Goal: Transaction & Acquisition: Subscribe to service/newsletter

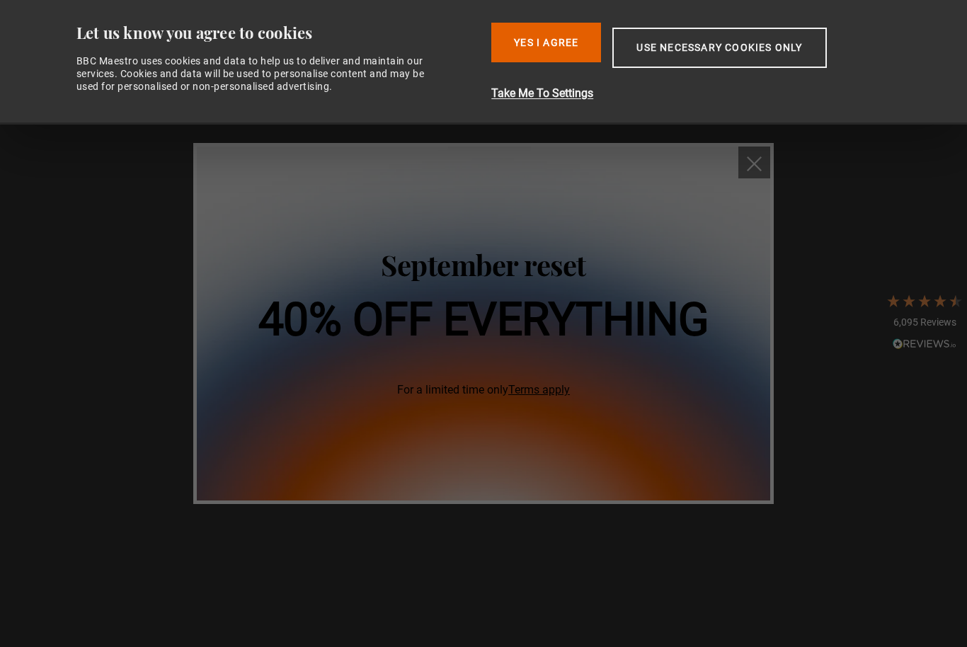
click at [566, 50] on button "Yes I Agree" at bounding box center [546, 43] width 110 height 40
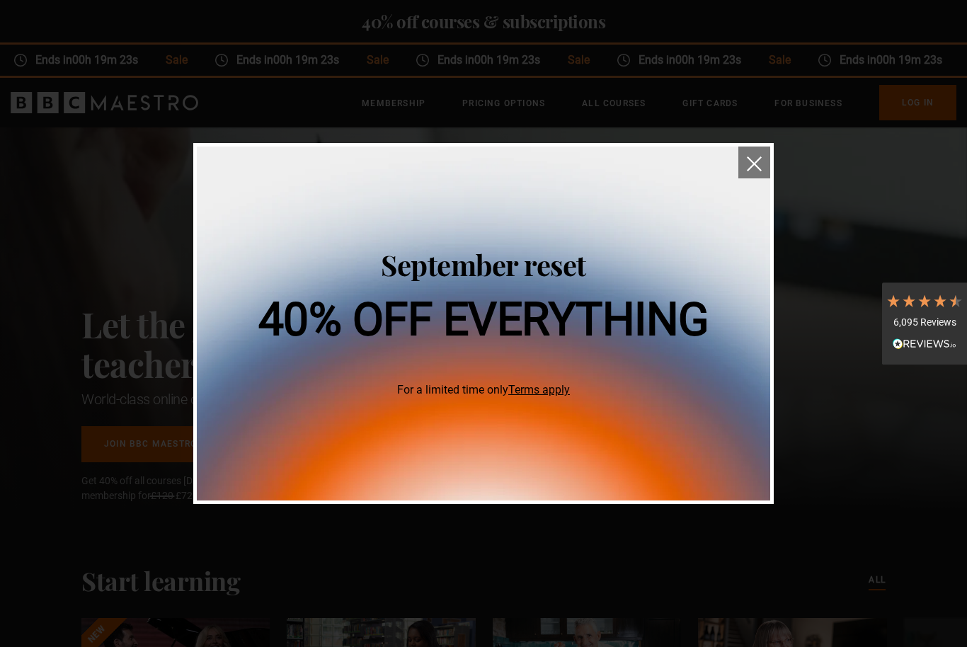
click at [559, 399] on img at bounding box center [484, 324] width 574 height 354
click at [538, 386] on link "Terms apply" at bounding box center [539, 389] width 62 height 13
click at [756, 166] on img "close" at bounding box center [754, 163] width 15 height 15
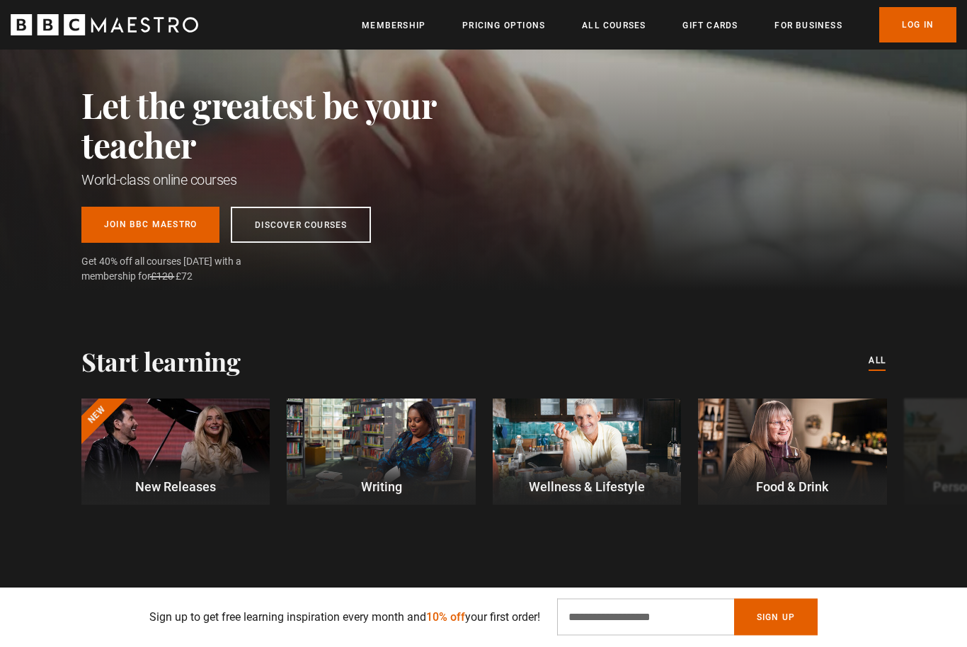
scroll to position [219, 0]
click at [181, 223] on link "Join BBC Maestro" at bounding box center [150, 225] width 138 height 36
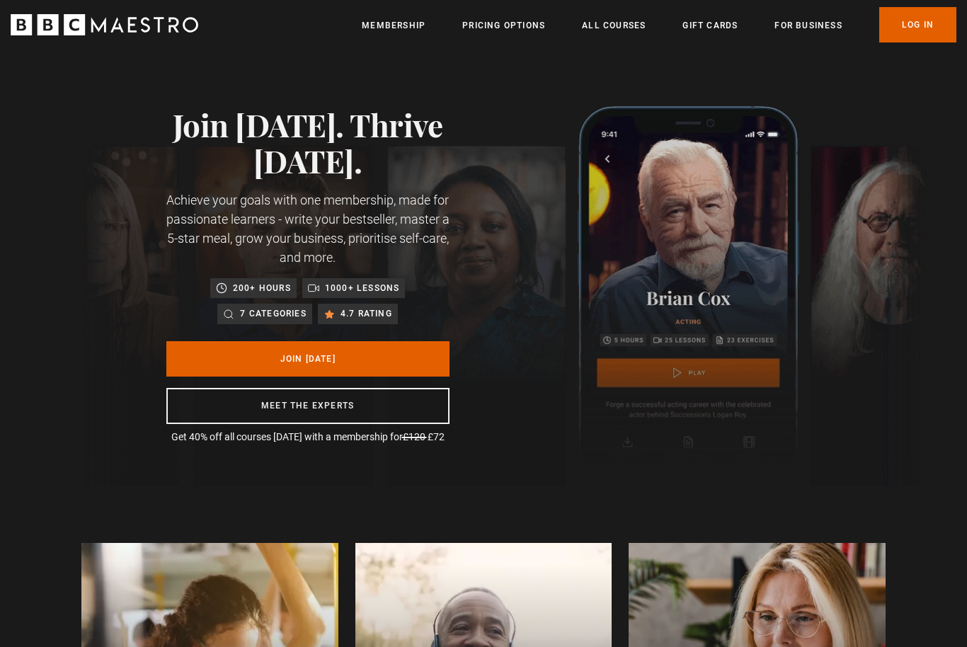
scroll to position [0, 186]
click at [326, 361] on link "Join Today" at bounding box center [307, 358] width 283 height 35
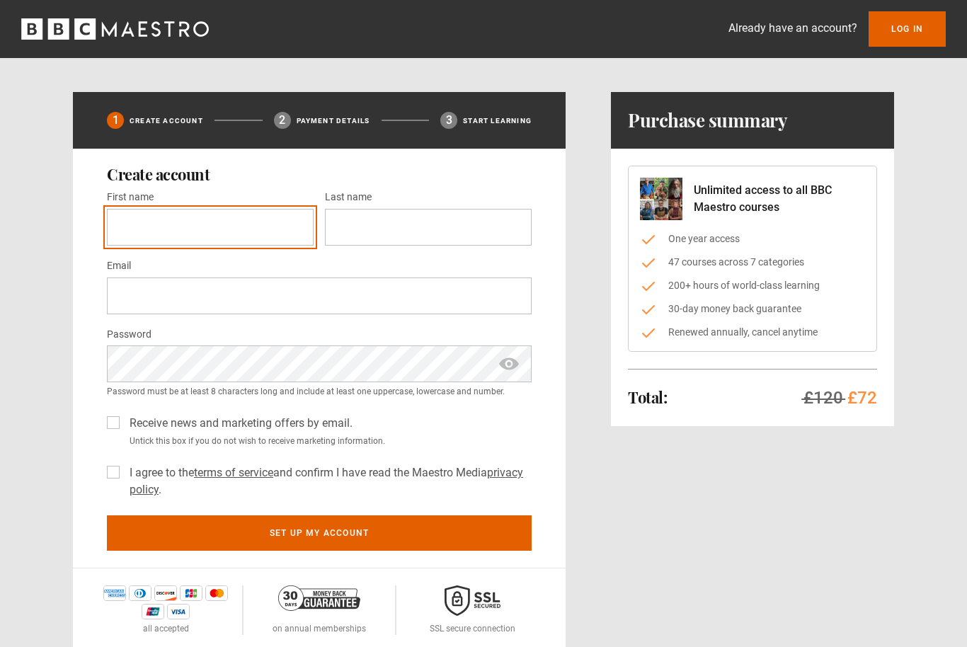
click at [271, 212] on input "First name *" at bounding box center [210, 227] width 207 height 37
type input "*******"
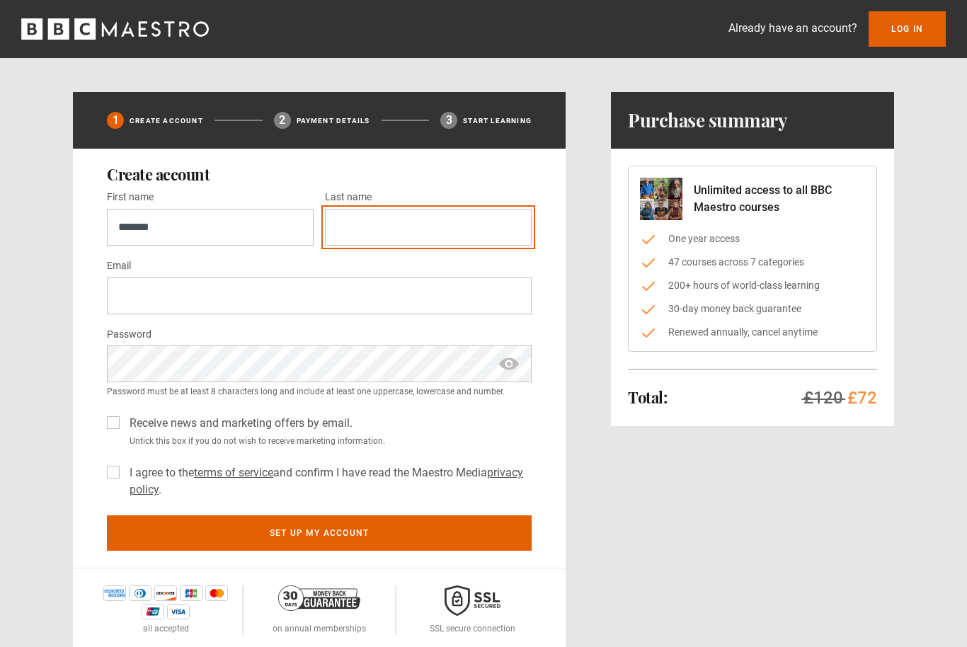
click at [404, 229] on input "Last name *" at bounding box center [428, 227] width 207 height 37
type input "******"
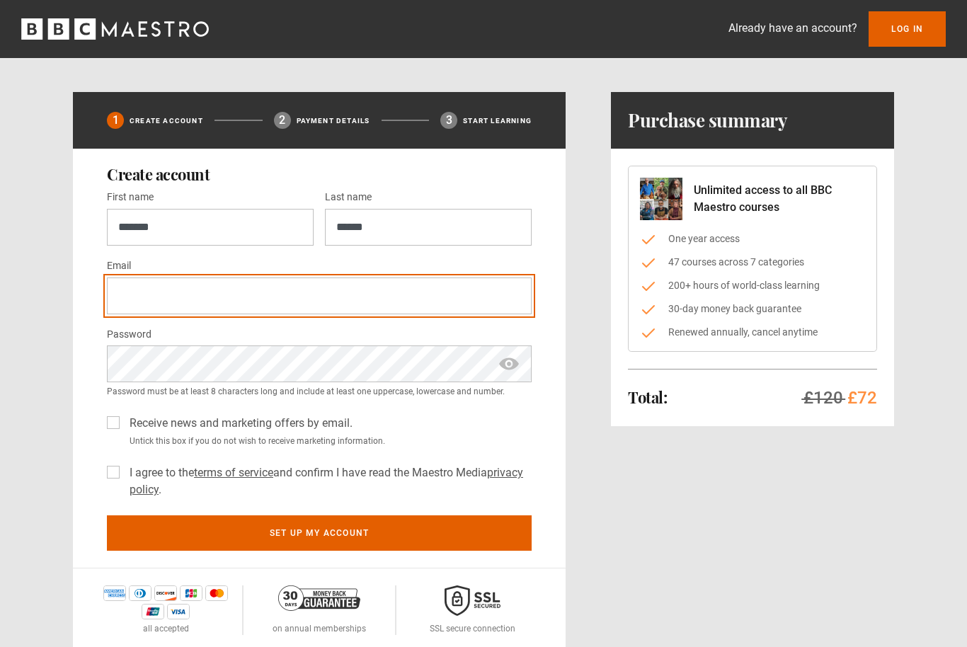
click at [295, 296] on input "Email *" at bounding box center [319, 296] width 425 height 37
type input "**********"
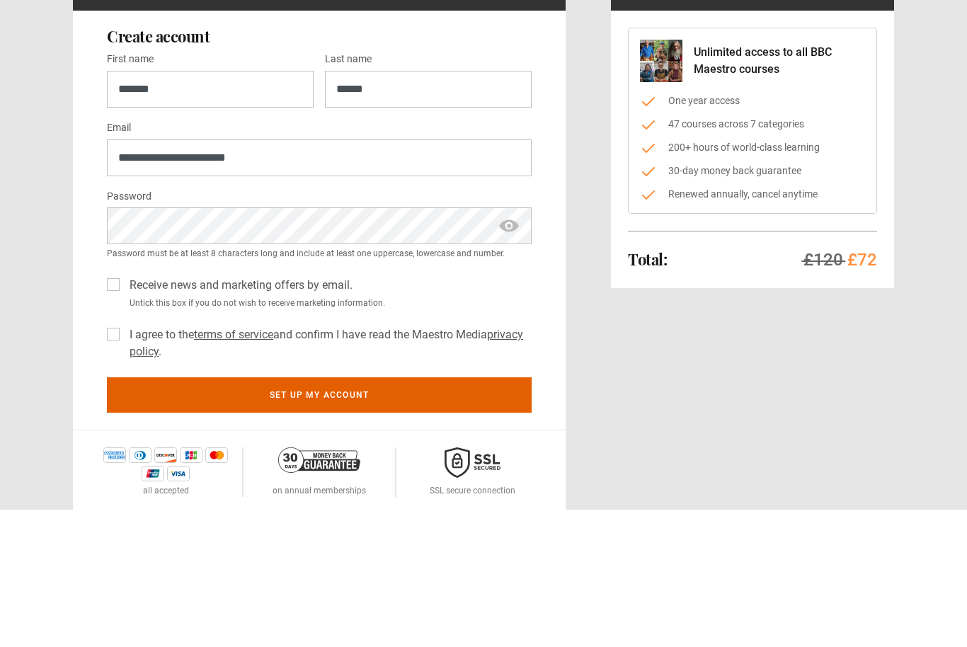
click at [124, 415] on label "Receive news and marketing offers by email." at bounding box center [238, 423] width 229 height 17
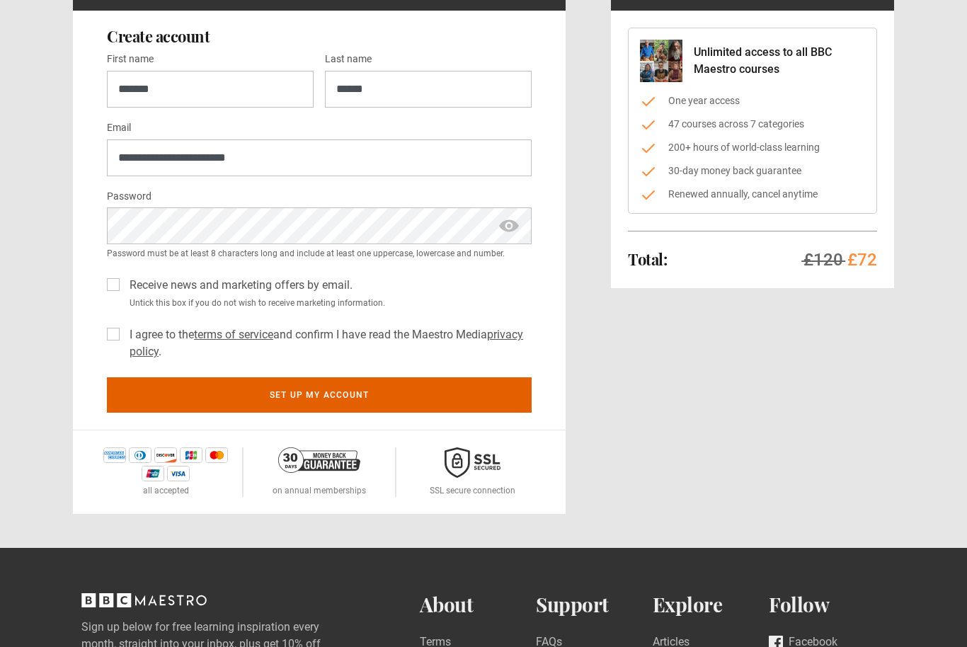
click at [124, 333] on label "I agree to the terms of service and confirm I have read the Maestro Media priva…" at bounding box center [328, 343] width 408 height 34
click at [309, 396] on button "Set up my account" at bounding box center [319, 394] width 425 height 35
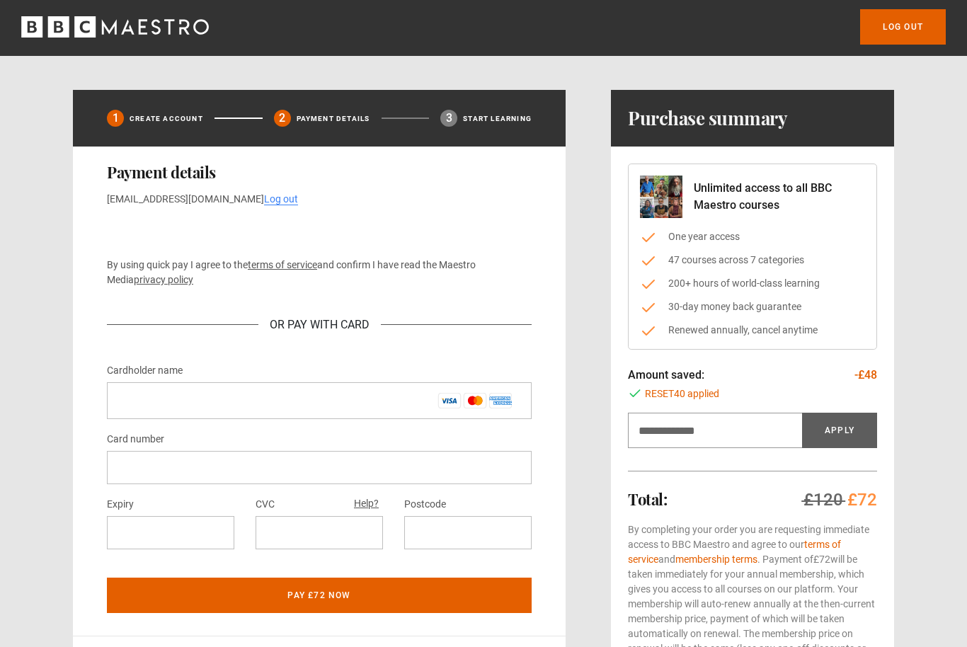
scroll to position [12, 0]
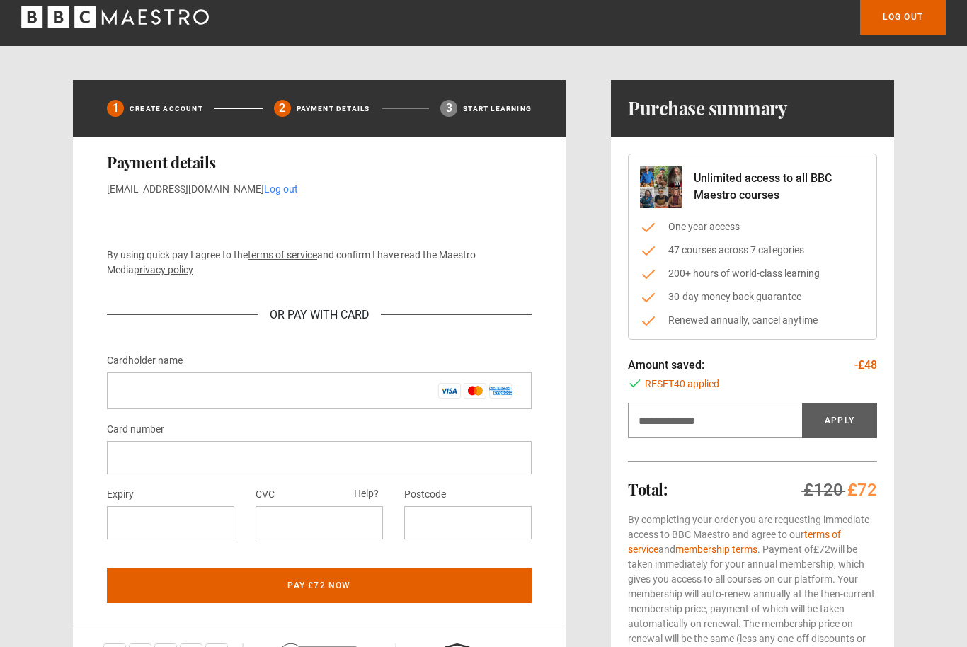
click at [579, 452] on div "1 Create Account 2 Payment details 3 Start learning Payment details susannagnec…" at bounding box center [483, 422] width 821 height 684
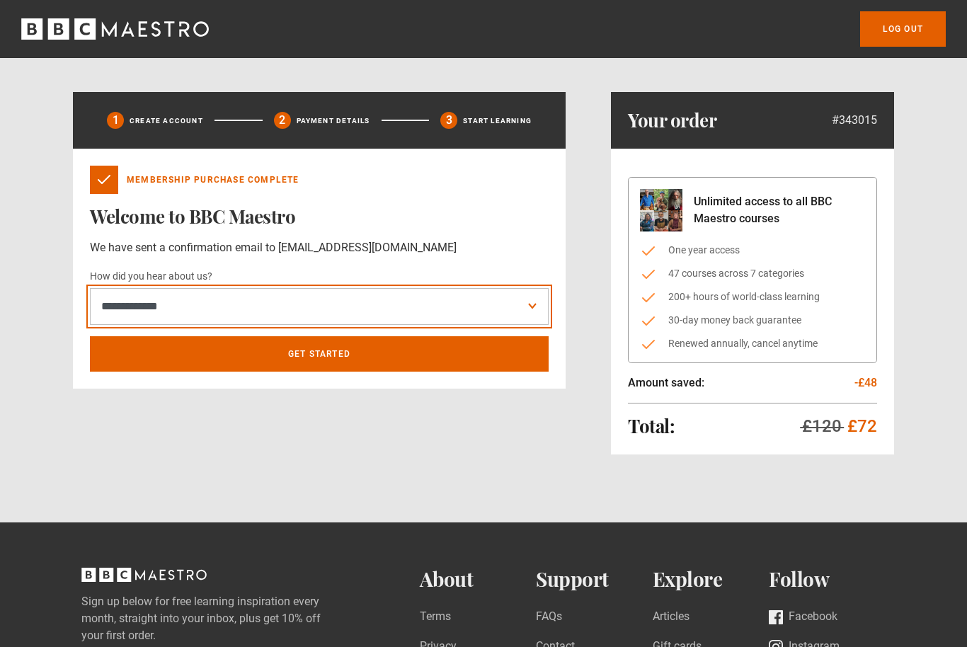
click at [529, 307] on select "**********" at bounding box center [319, 306] width 459 height 37
select select "******"
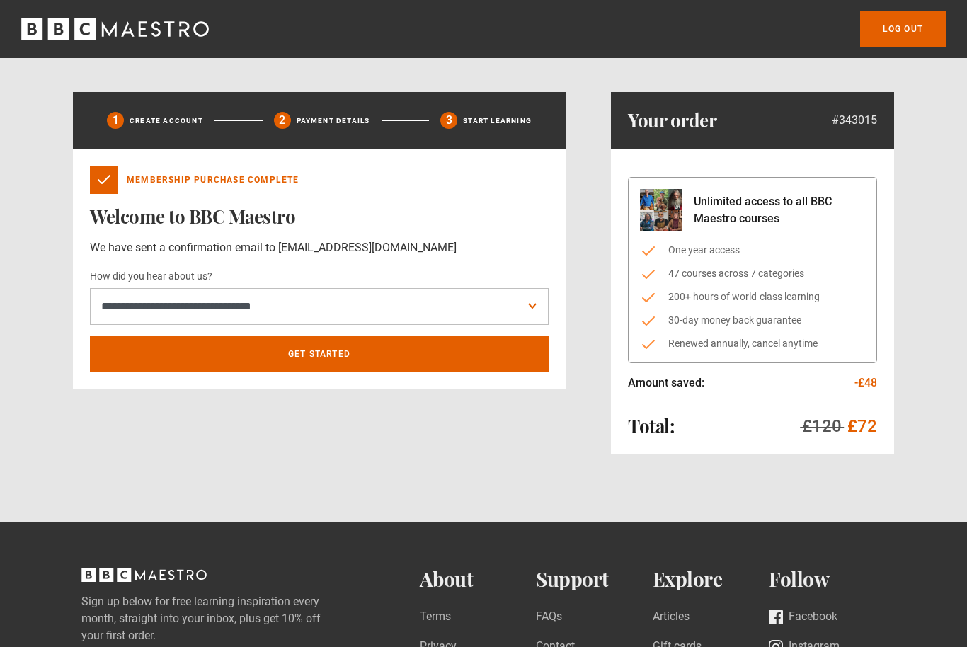
click at [358, 356] on link "Get Started" at bounding box center [319, 353] width 459 height 35
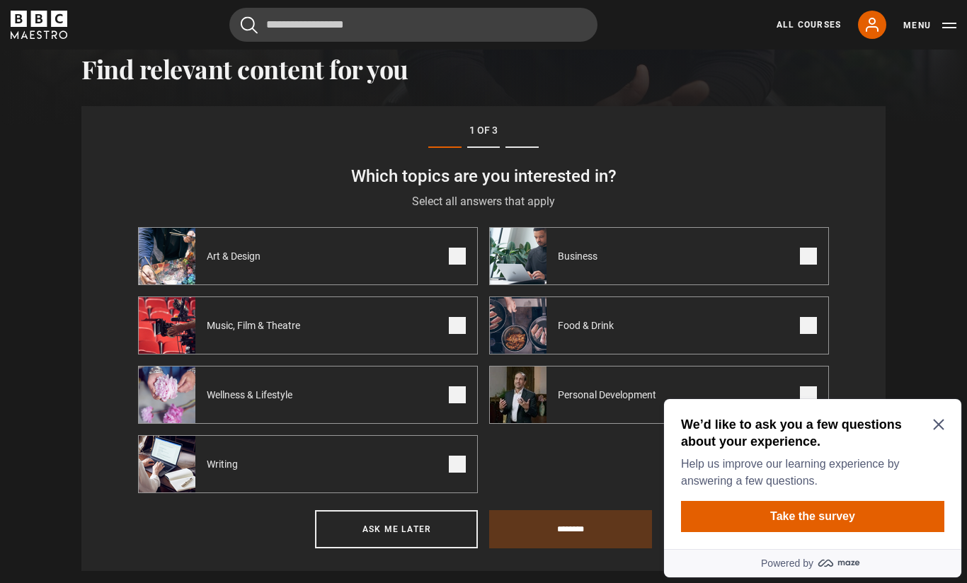
click at [940, 426] on icon "Close Maze Prompt" at bounding box center [938, 425] width 11 height 11
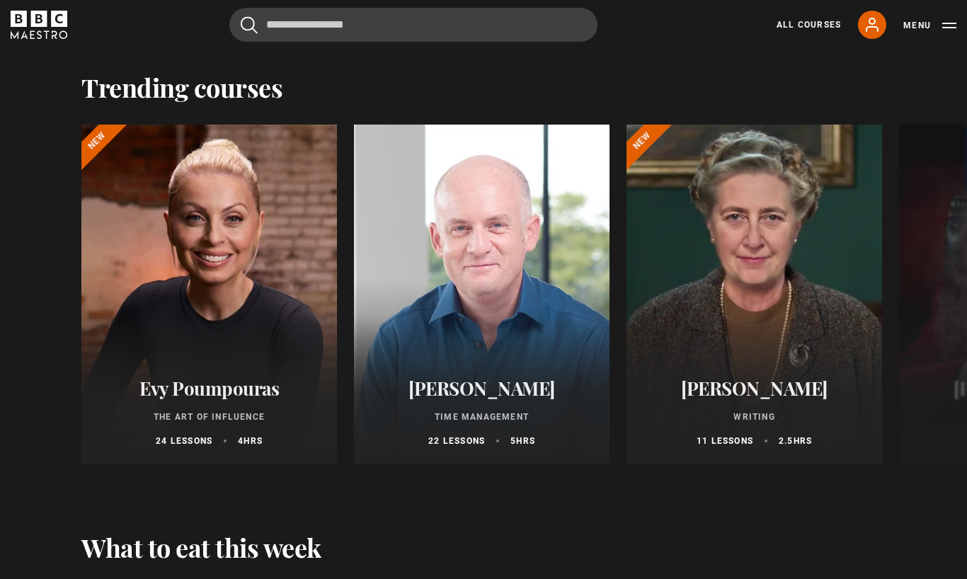
scroll to position [1855, 0]
click at [287, 371] on div "Evy Poumpouras The Art of Influence 24 lessons 4 hrs" at bounding box center [209, 412] width 256 height 104
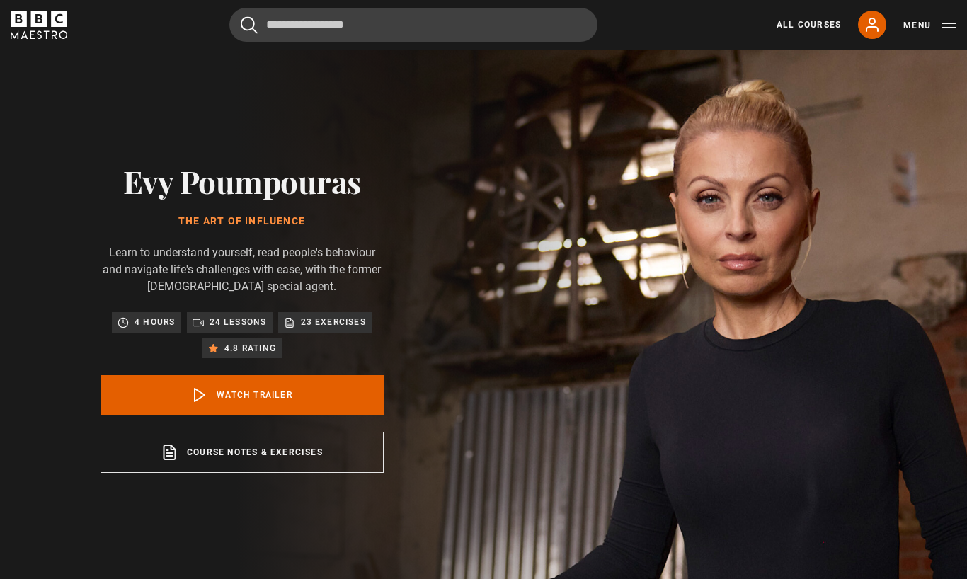
click at [270, 415] on link "Watch Trailer" at bounding box center [242, 395] width 283 height 40
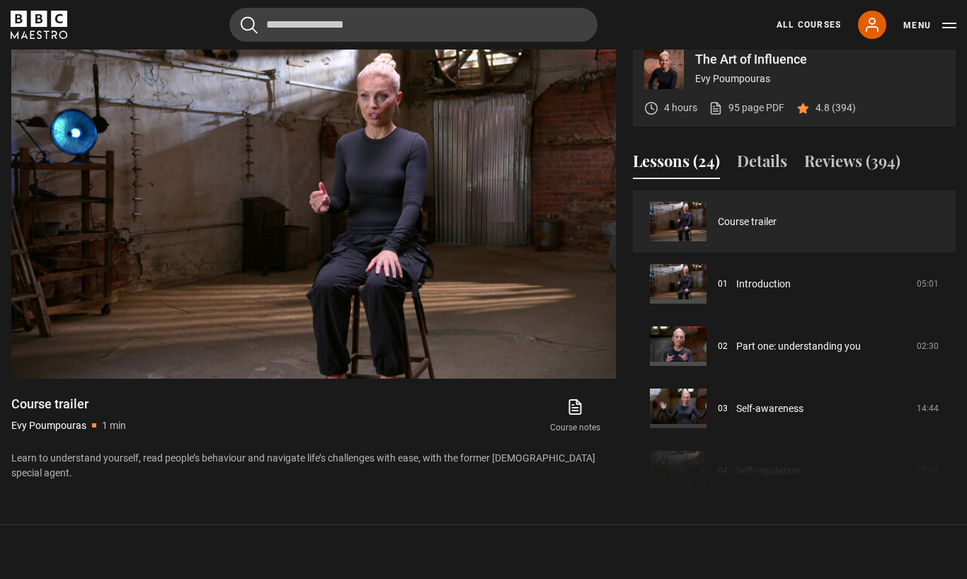
click at [736, 292] on link "Introduction" at bounding box center [763, 284] width 55 height 15
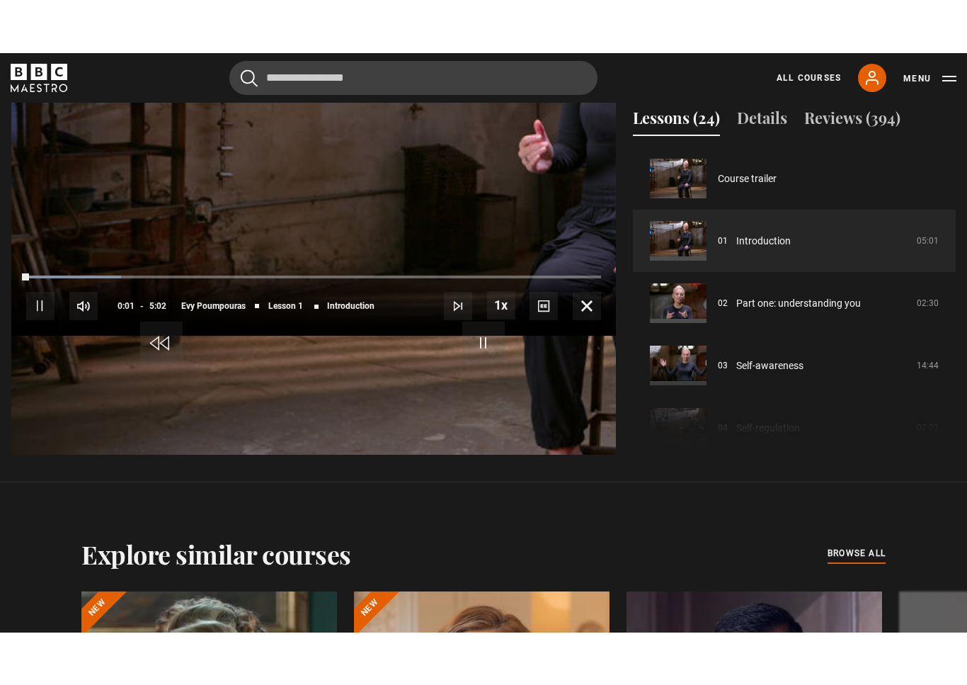
scroll to position [17, 0]
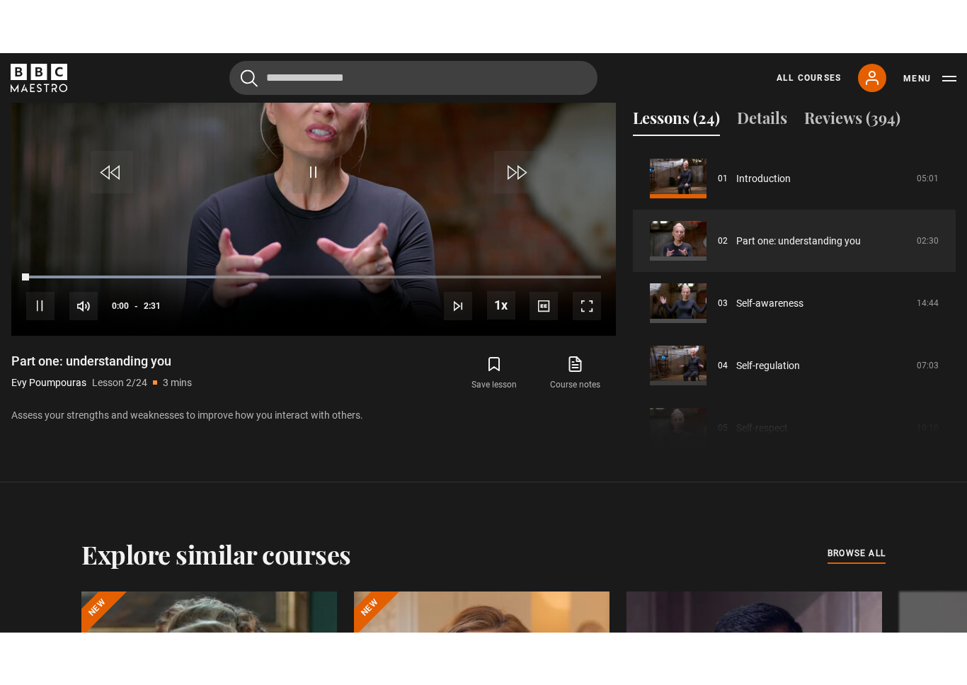
scroll to position [17, 0]
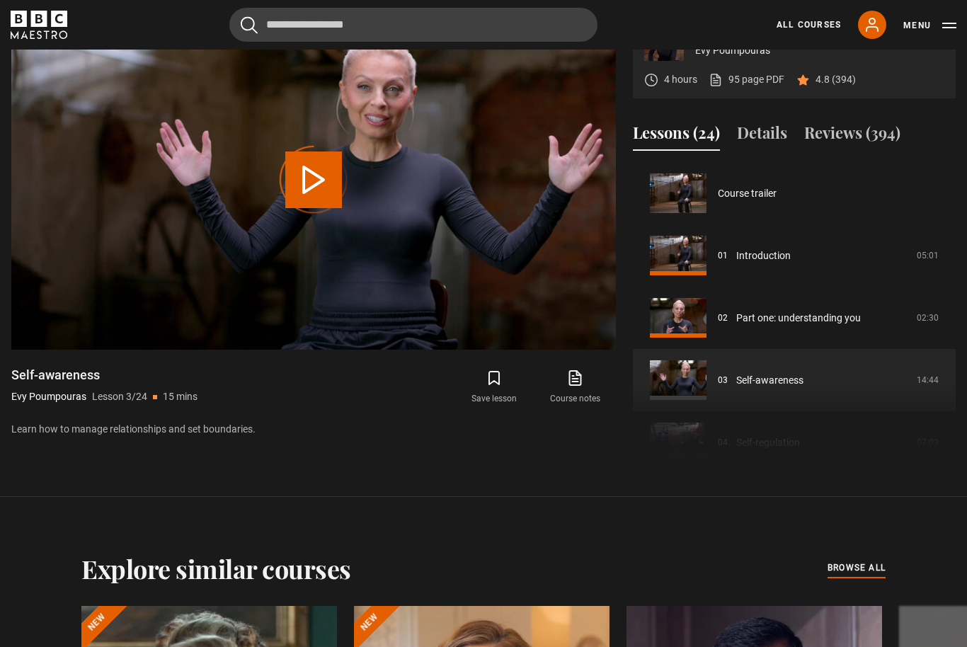
scroll to position [125, 0]
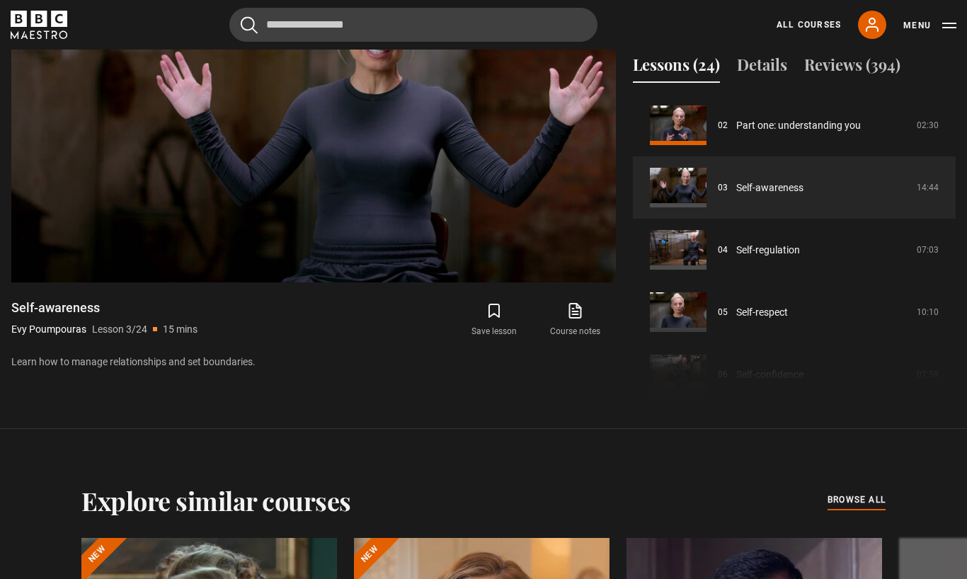
click at [509, 225] on div "Loaded : 5.10%" at bounding box center [313, 223] width 575 height 3
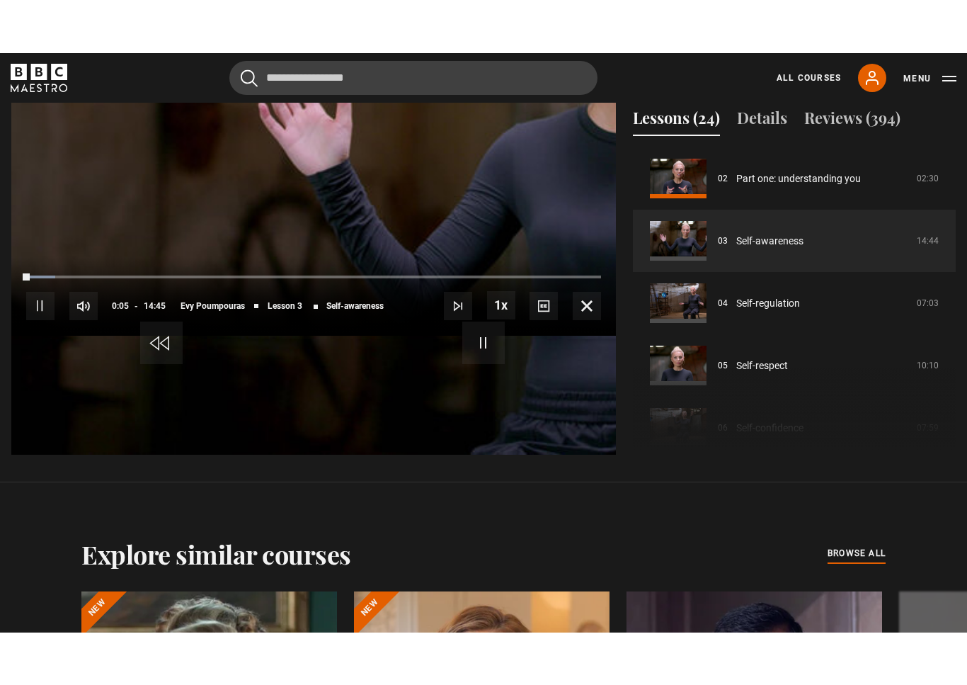
scroll to position [17, 0]
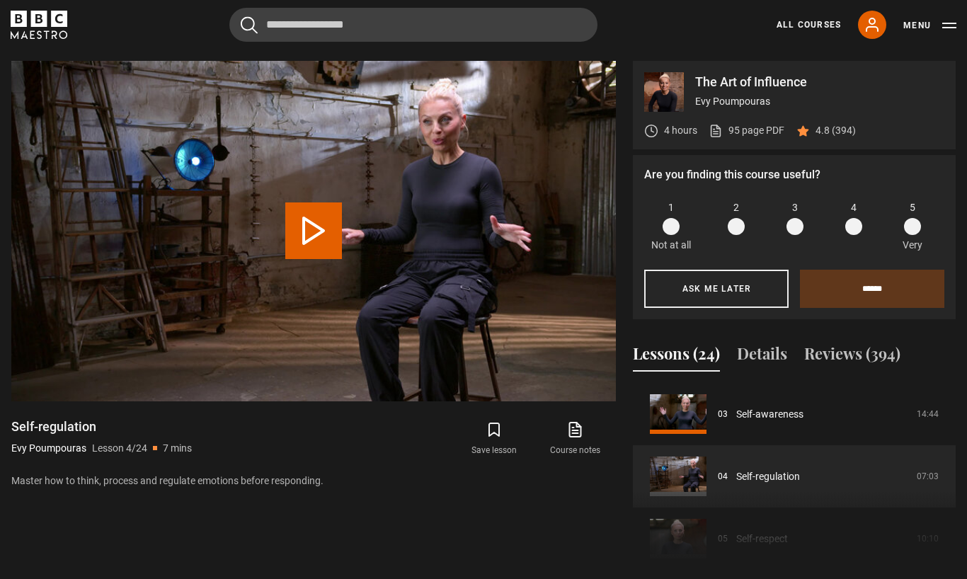
scroll to position [582, 0]
click at [273, 401] on video-js "Video Player is loading. Play Lesson Self-regulation 10s Skip Back 10 seconds P…" at bounding box center [313, 231] width 605 height 340
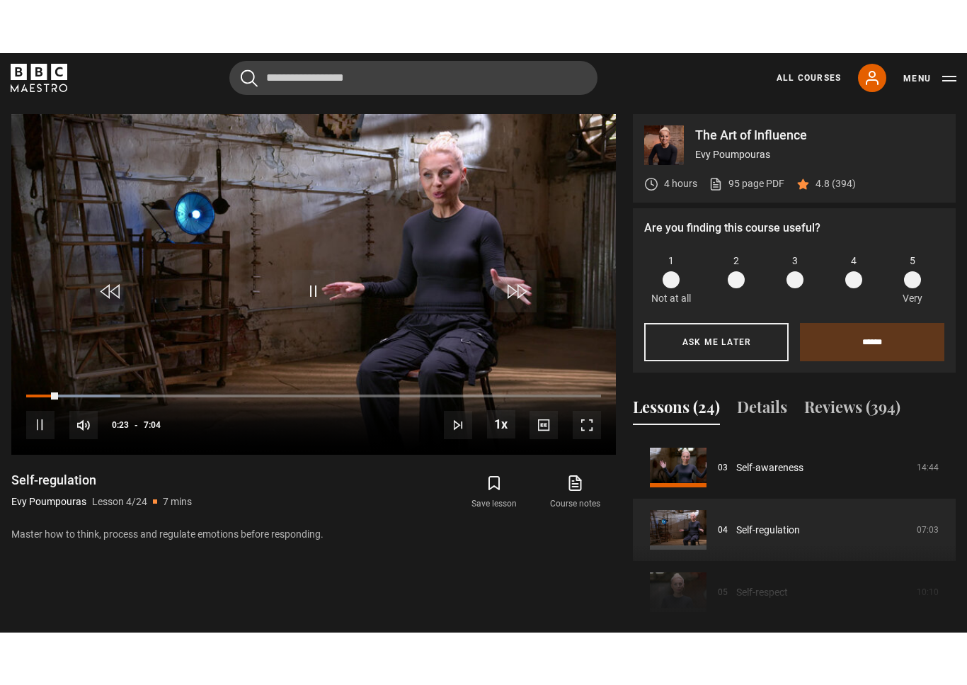
scroll to position [17, 0]
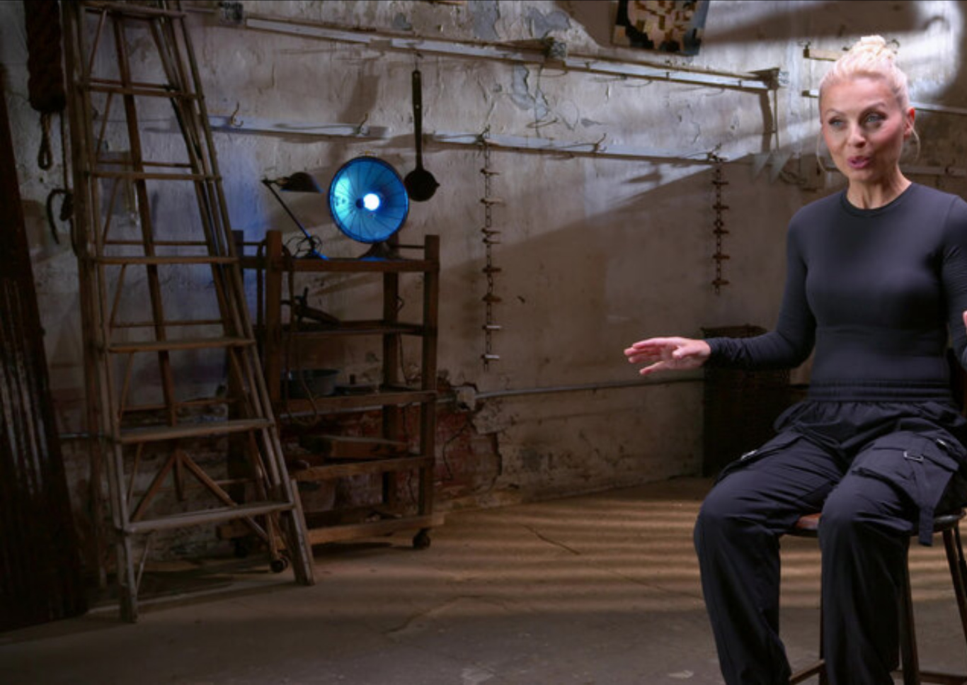
click at [351, 407] on video-js "Video Player is loading. Play Lesson Self-regulation 10s Skip Back 10 seconds P…" at bounding box center [483, 342] width 967 height 685
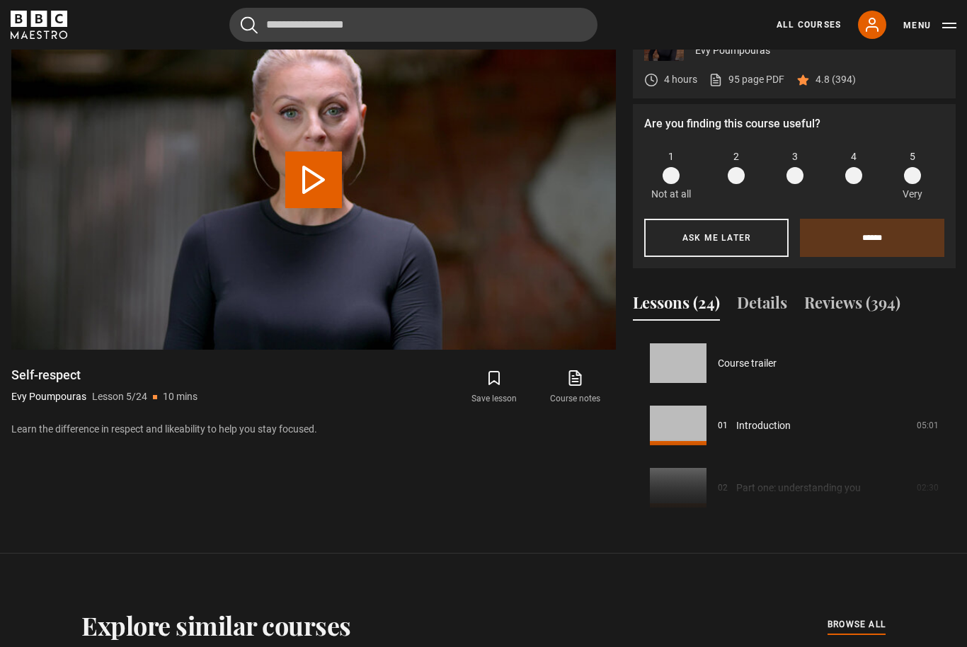
scroll to position [249, 0]
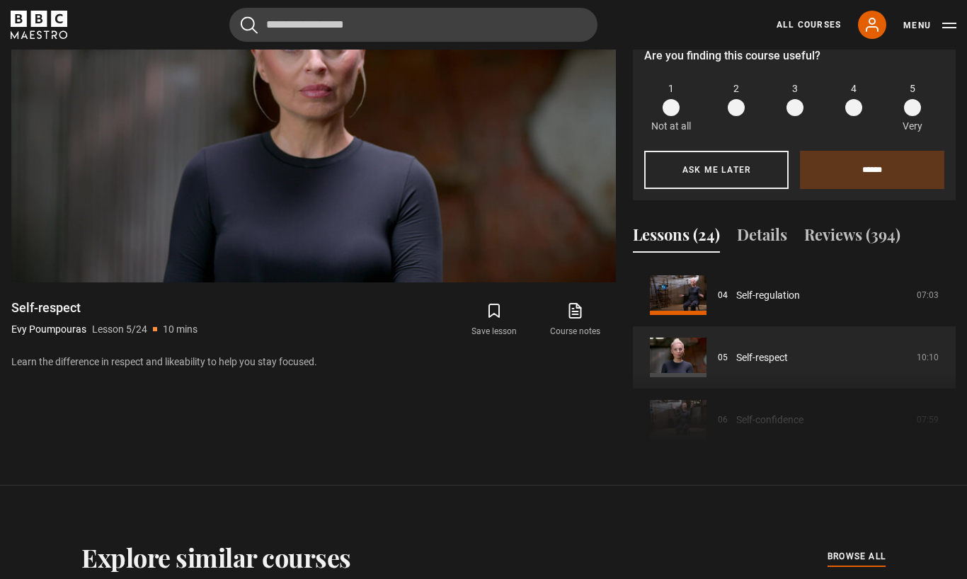
click at [584, 282] on video-js "Video Player is loading. Play Lesson Self-respect 10s Skip Back 10 seconds Paus…" at bounding box center [313, 112] width 605 height 340
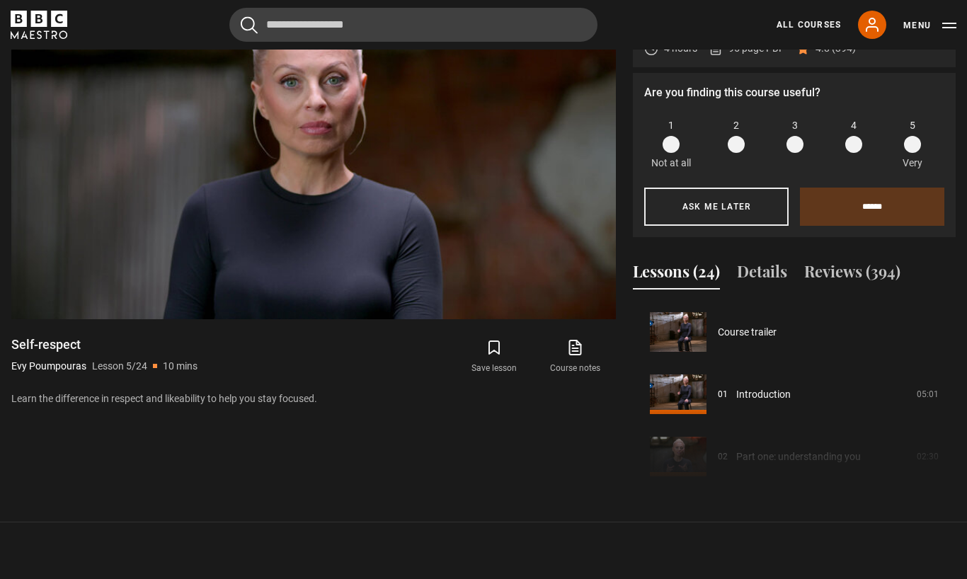
scroll to position [0, 0]
click at [552, 319] on div "10s Skip Back 10 seconds Pause 10s Skip Forward 10 seconds Loaded : 10.60% Paus…" at bounding box center [313, 280] width 605 height 79
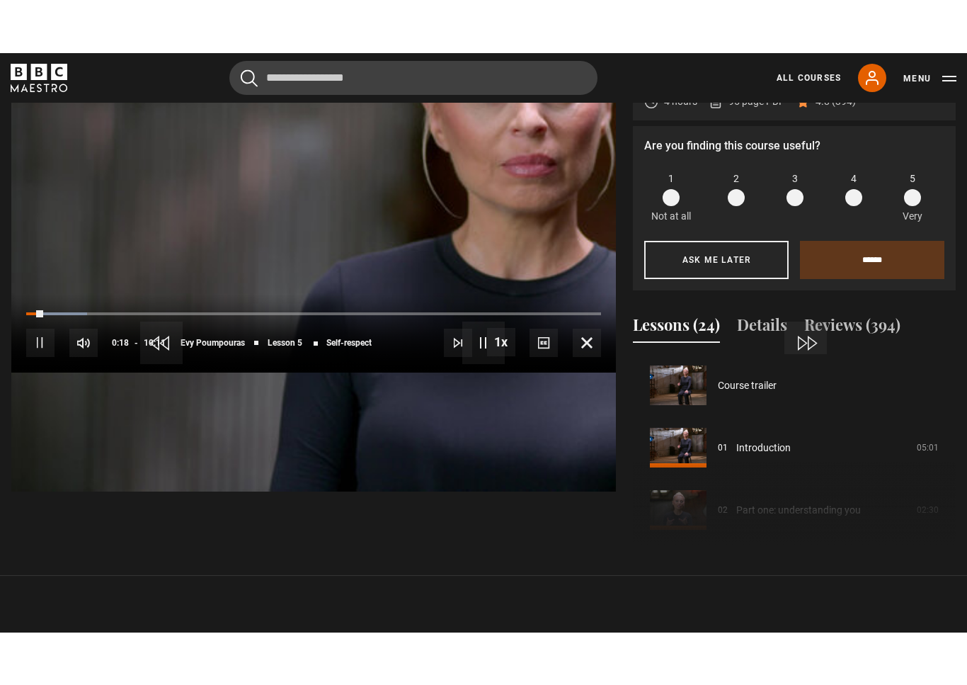
scroll to position [17, 0]
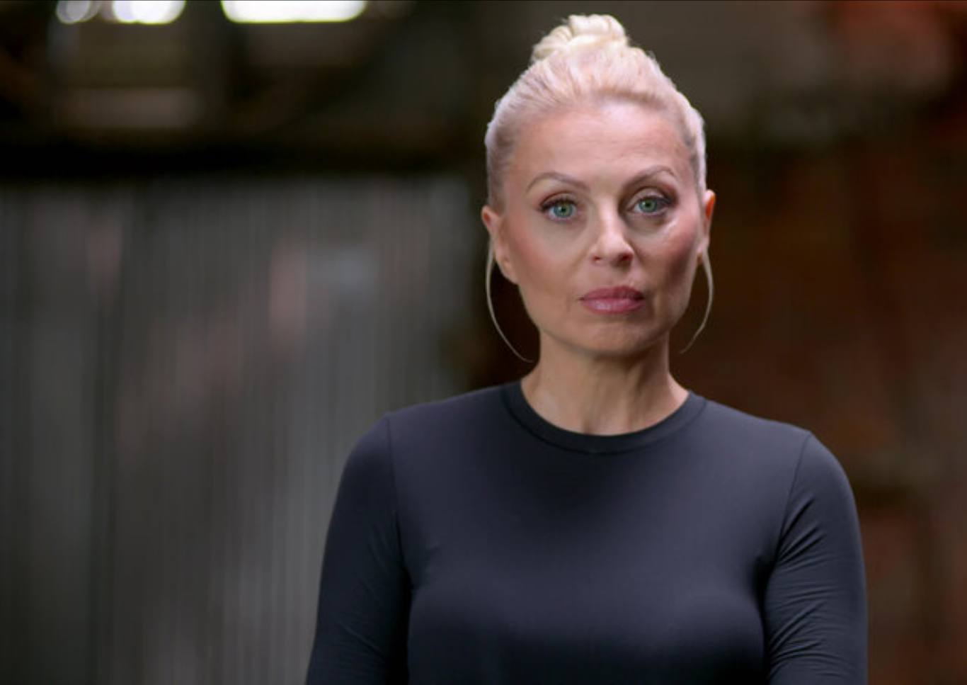
click at [335, 420] on video-js "Video Player is loading. Play Lesson Self-respect 10s Skip Back 10 seconds Paus…" at bounding box center [483, 342] width 967 height 685
click at [426, 347] on video-js "Video Player is loading. Play Lesson Self-respect 10s Skip Back 10 seconds Paus…" at bounding box center [483, 342] width 967 height 685
click at [232, 413] on video-js "Video Player is loading. Play Lesson Self-respect 10s Skip Back 10 seconds Paus…" at bounding box center [483, 342] width 967 height 685
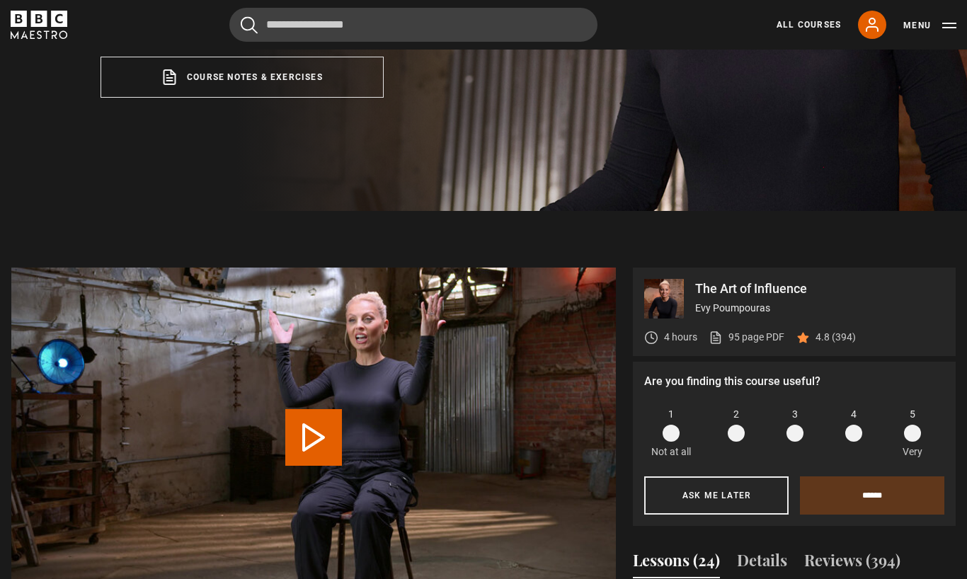
scroll to position [375, 0]
